Goal: Navigation & Orientation: Find specific page/section

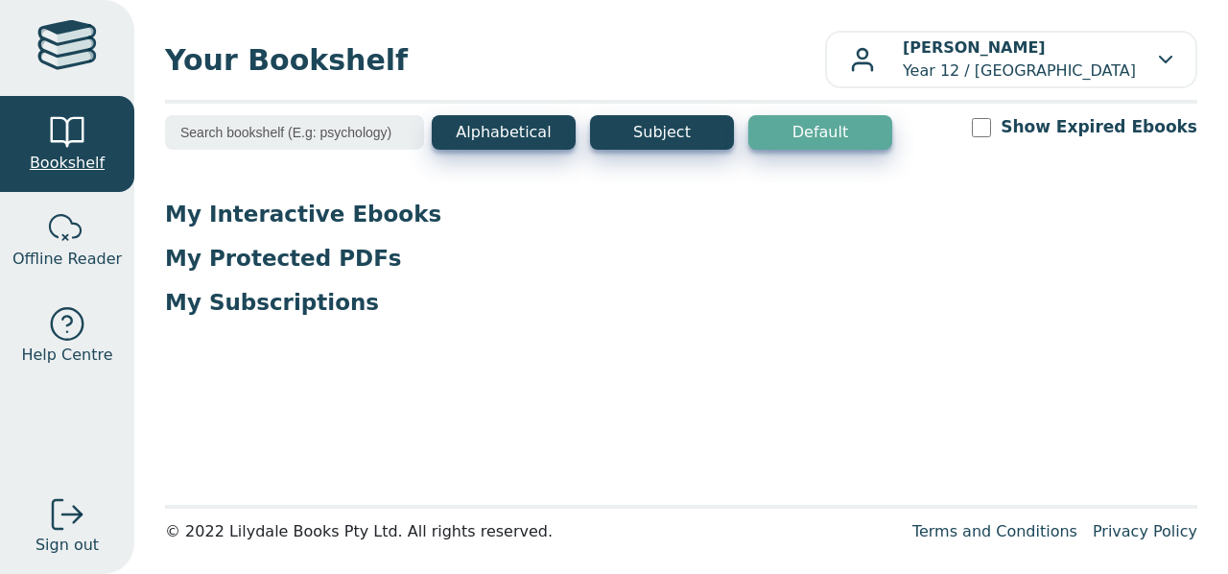
click at [50, 138] on div at bounding box center [67, 132] width 38 height 38
click at [79, 170] on span "Bookshelf" at bounding box center [67, 163] width 75 height 23
click at [277, 213] on p "My Interactive Ebooks" at bounding box center [681, 214] width 1033 height 29
